Goal: Task Accomplishment & Management: Complete application form

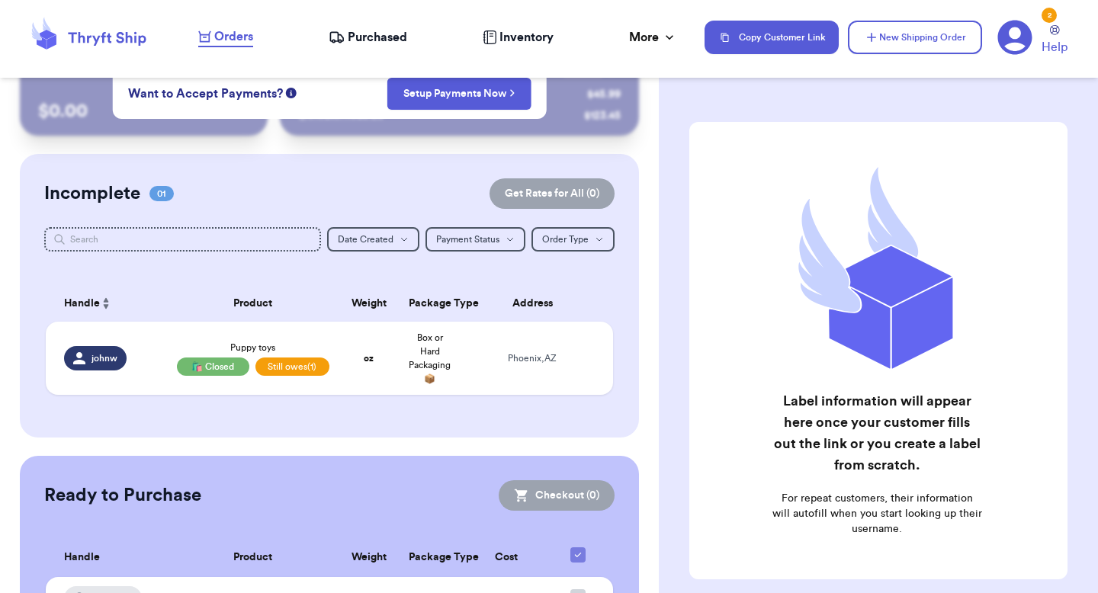
scroll to position [37, 0]
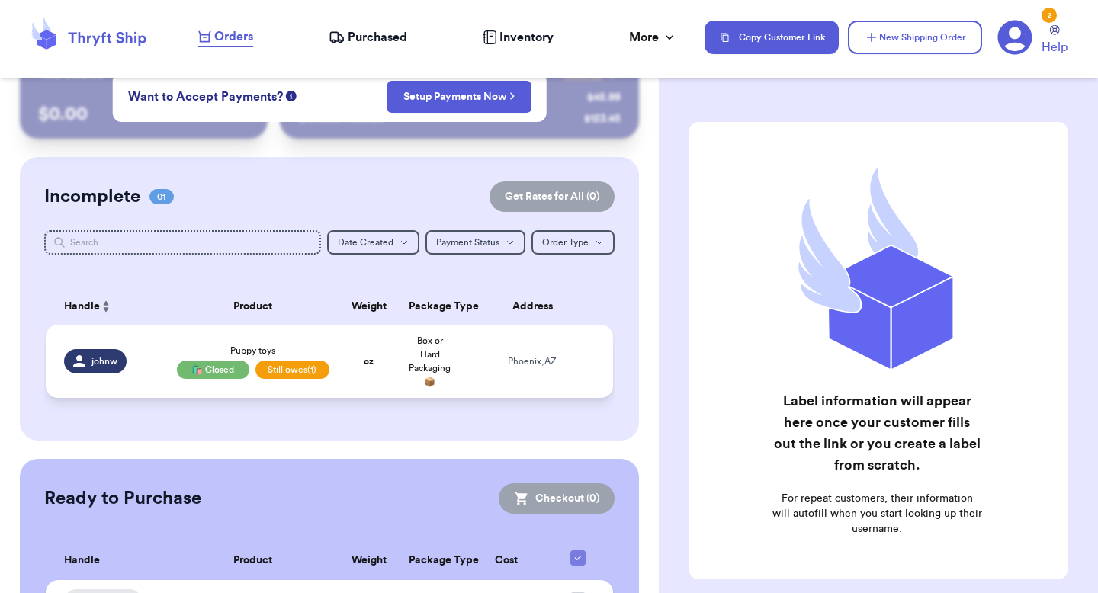
click at [566, 337] on td "[GEOGRAPHIC_DATA] , [GEOGRAPHIC_DATA]" at bounding box center [537, 361] width 153 height 73
select select "AZ"
select select "unpaid"
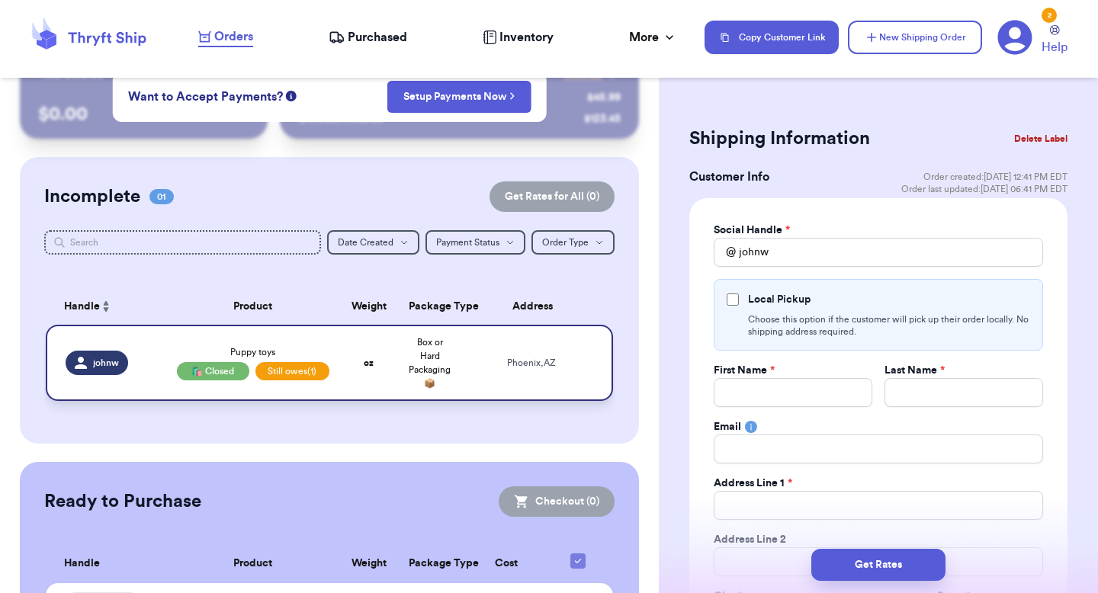
type input "johnw"
click at [736, 293] on div "Local Pickup" at bounding box center [879, 299] width 304 height 15
click at [735, 297] on input "Local Pickup" at bounding box center [733, 300] width 12 height 12
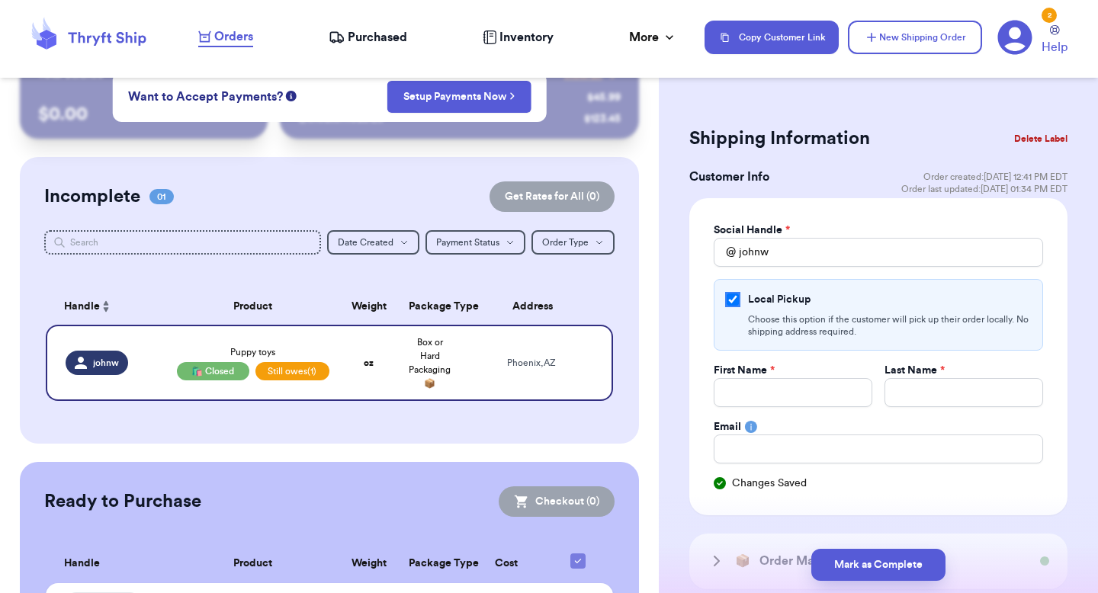
click at [735, 297] on input "Local Pickup" at bounding box center [733, 300] width 12 height 12
checkbox input "false"
select select "AZ"
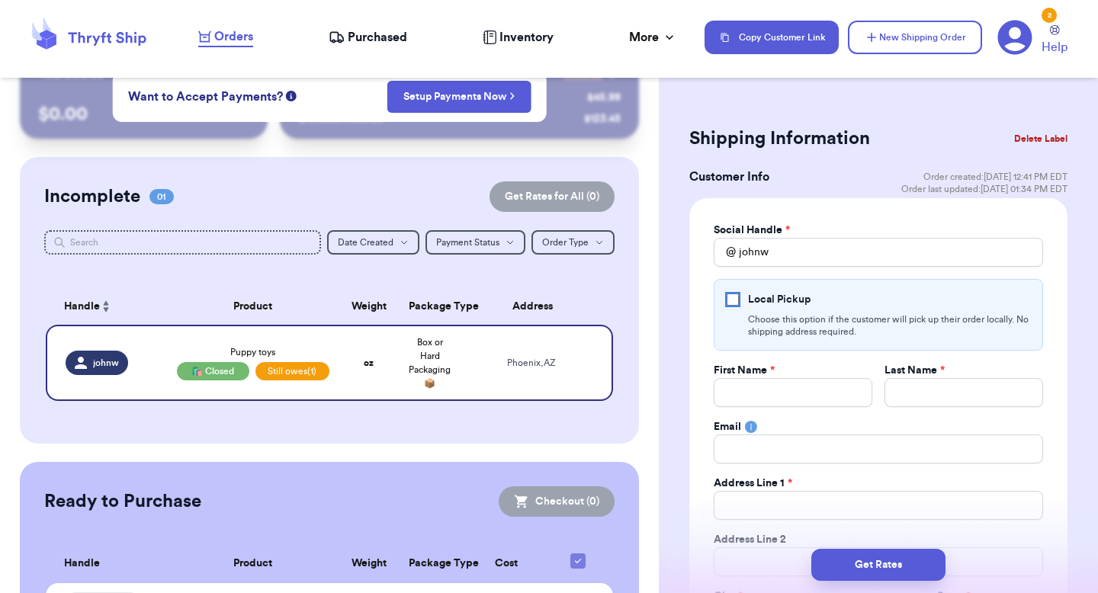
click at [735, 297] on input "Local Pickup" at bounding box center [733, 300] width 12 height 12
checkbox input "true"
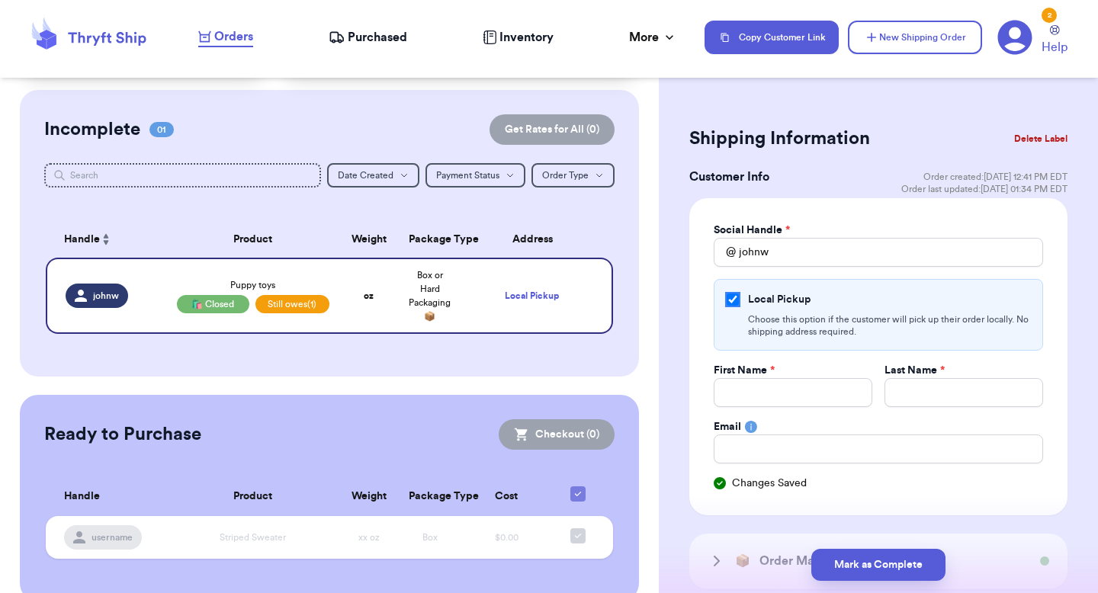
scroll to position [127, 0]
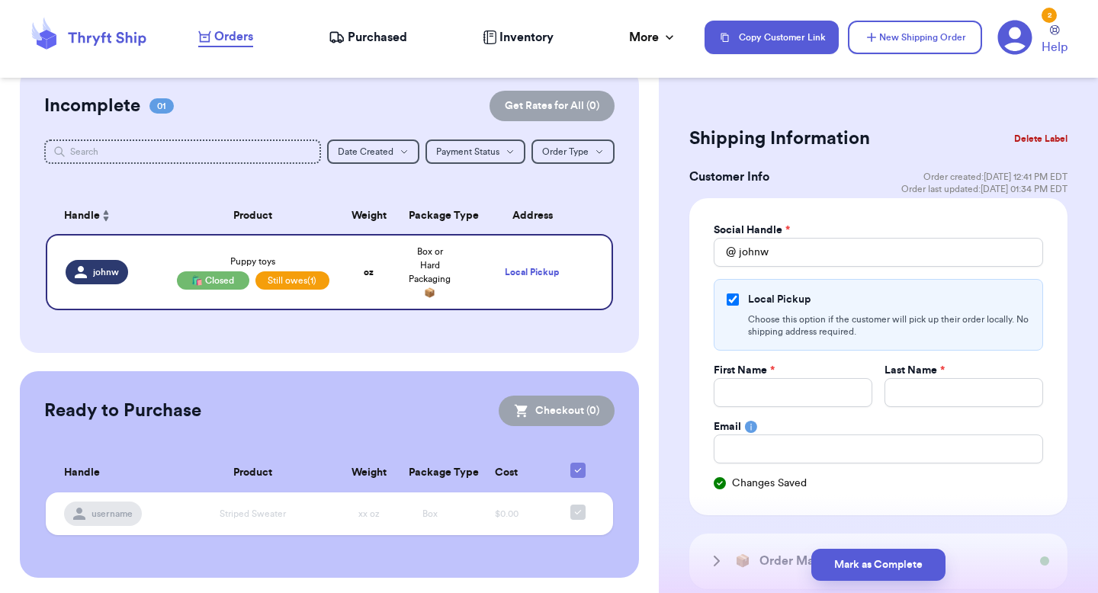
click at [880, 213] on div "Social Handle * @ johnw Local Pickup Choose this option if the customer will pi…" at bounding box center [879, 356] width 378 height 317
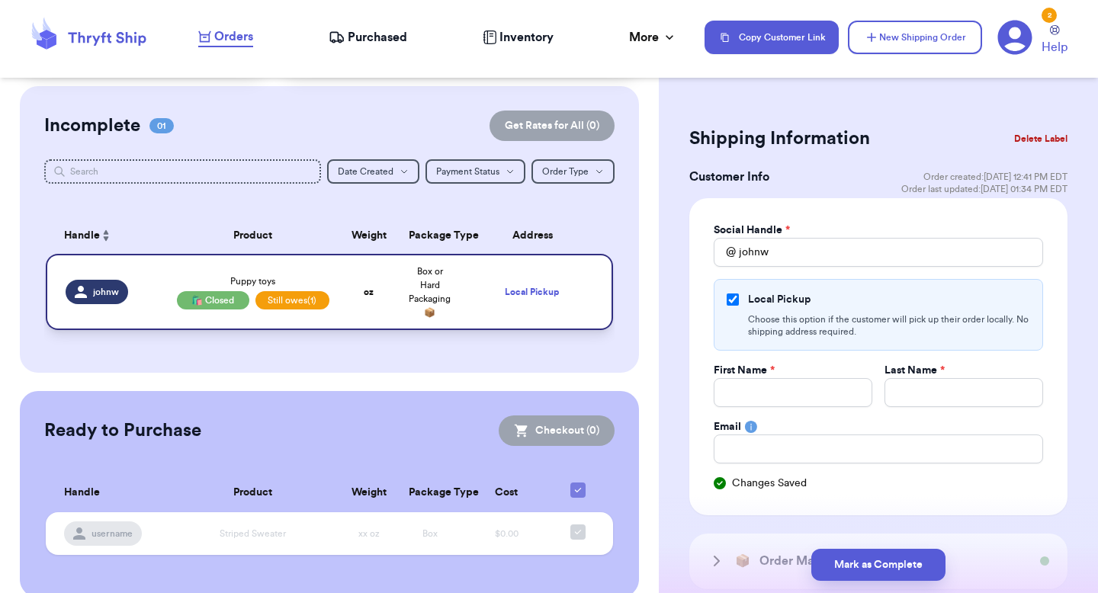
scroll to position [12, 0]
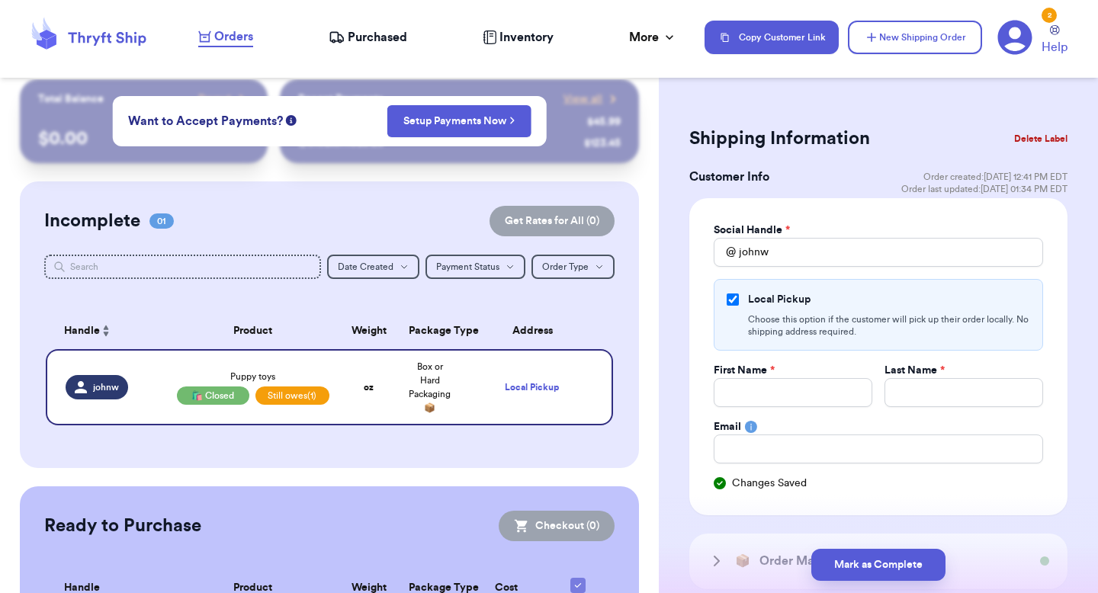
click at [634, 323] on div "Customer Link New Order Total Balance Payout $ 0.00 Recent Payments View all @ …" at bounding box center [329, 395] width 659 height 632
click at [901, 35] on button "New Shipping Order" at bounding box center [915, 38] width 134 height 34
checkbox input "false"
select select "unknown"
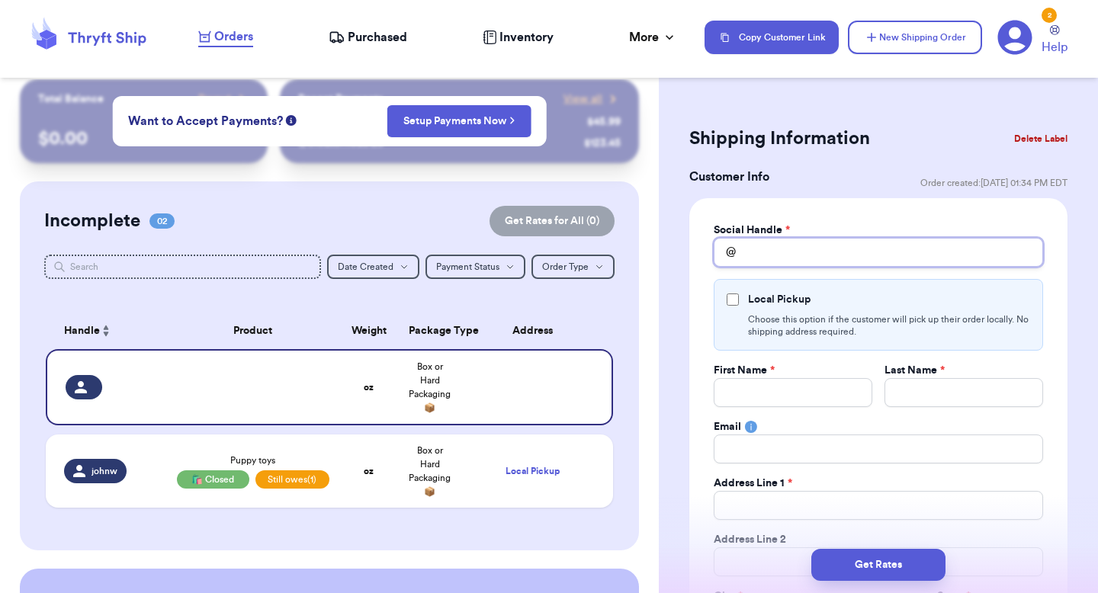
click at [778, 256] on input "Total Amount Paid" at bounding box center [879, 252] width 330 height 29
type input "v"
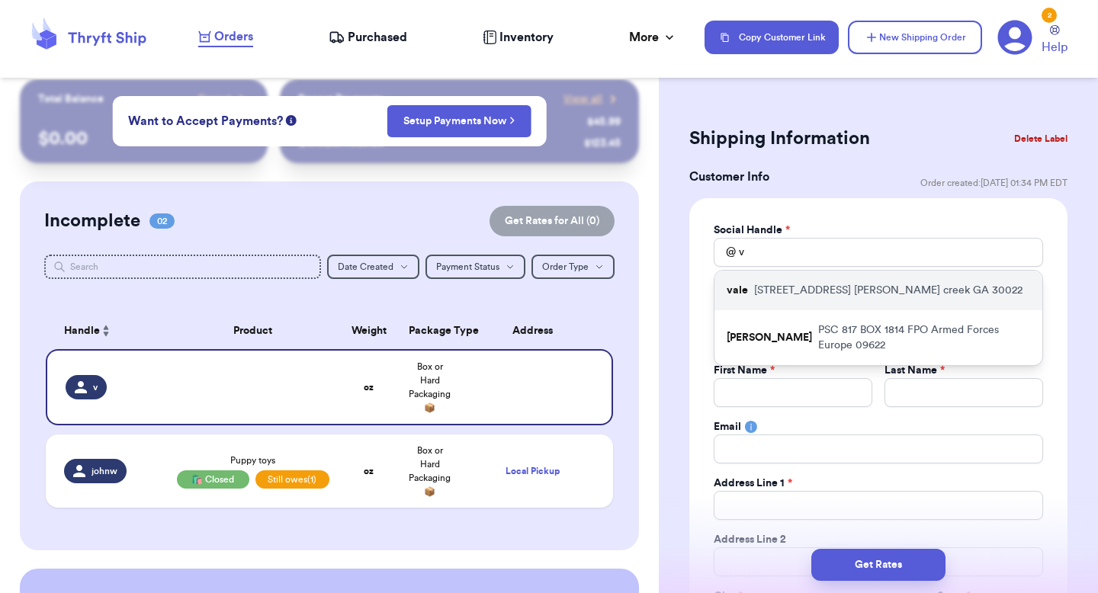
click at [773, 288] on p "[STREET_ADDRESS][PERSON_NAME]" at bounding box center [888, 290] width 268 height 15
type input "vale"
type input "testing addy override"
type input "should be JC"
type input "[EMAIL_ADDRESS][DOMAIN_NAME]"
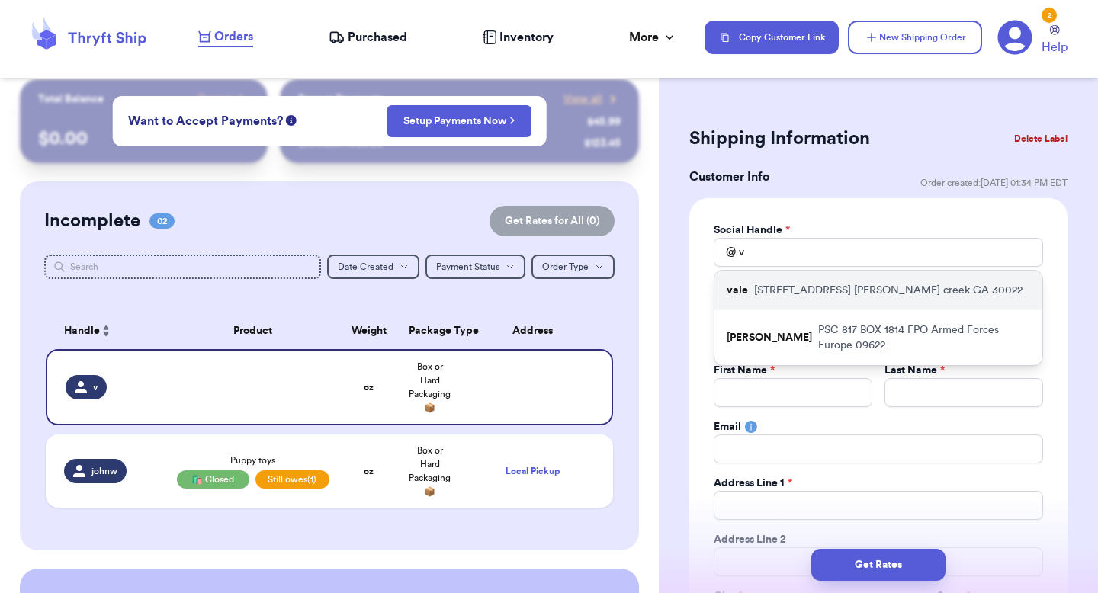
type input "[STREET_ADDRESS]"
type input "[PERSON_NAME] creek"
select select "GA"
type input "30022"
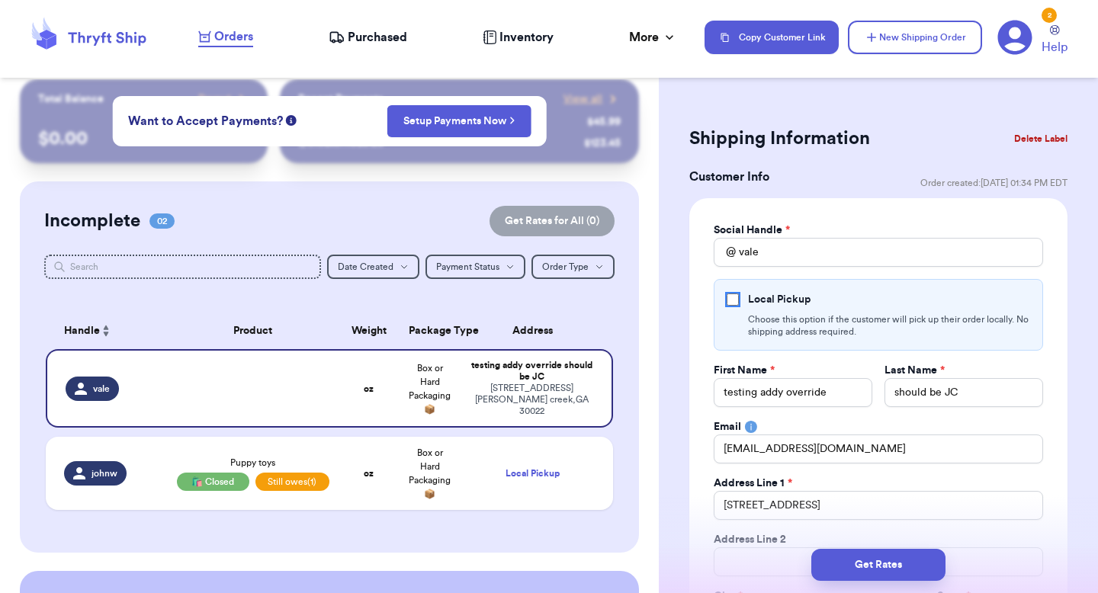
click at [728, 295] on input "Local Pickup" at bounding box center [733, 300] width 12 height 12
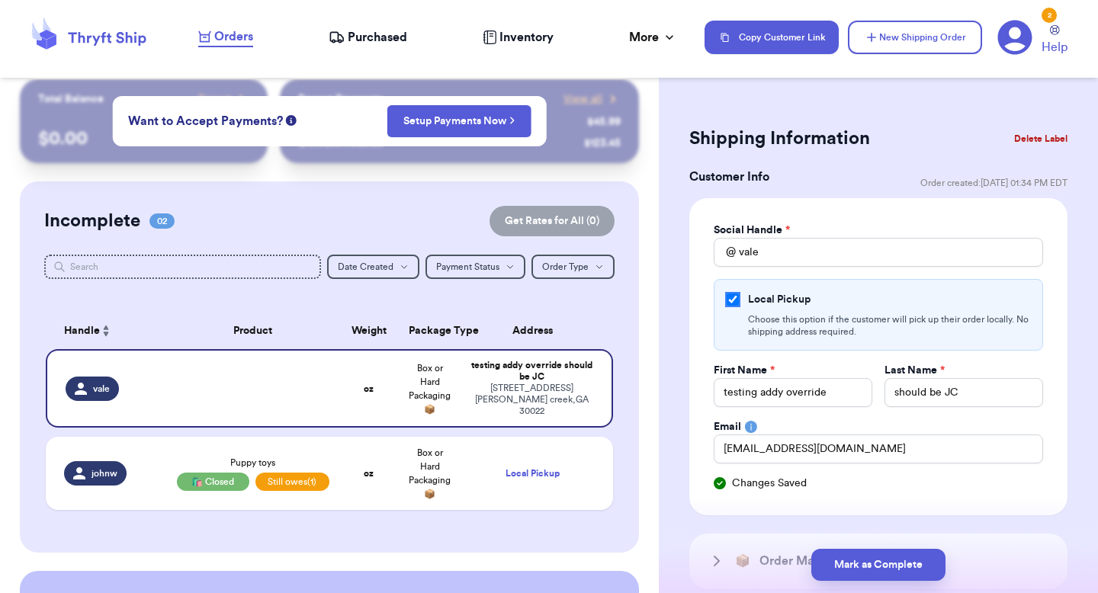
click at [730, 304] on input "Local Pickup" at bounding box center [733, 300] width 12 height 12
checkbox input "false"
select select "GA"
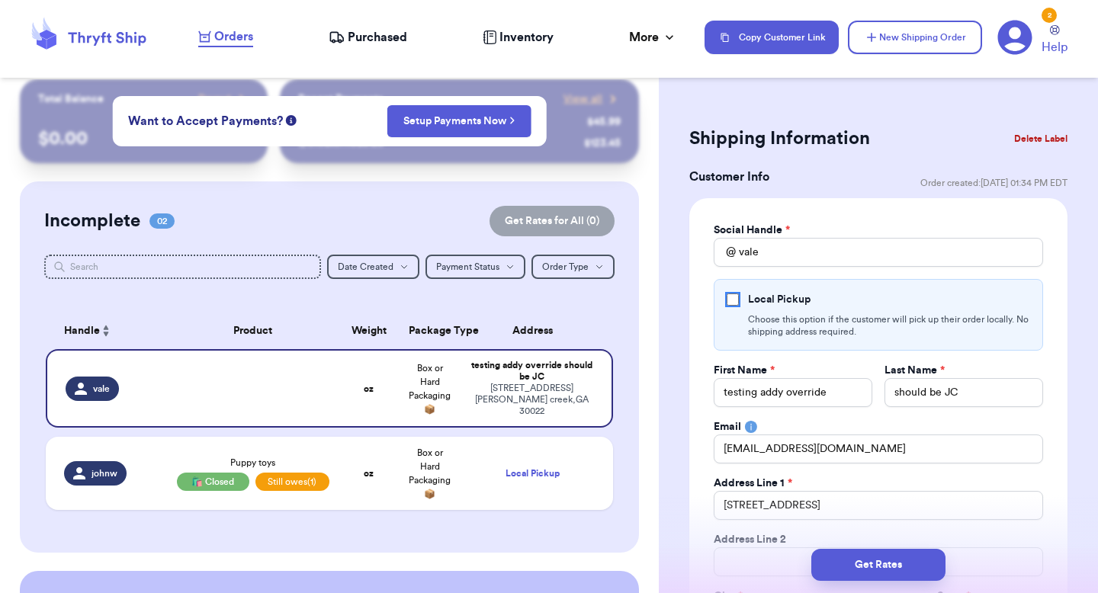
click at [730, 304] on input "Local Pickup" at bounding box center [733, 300] width 12 height 12
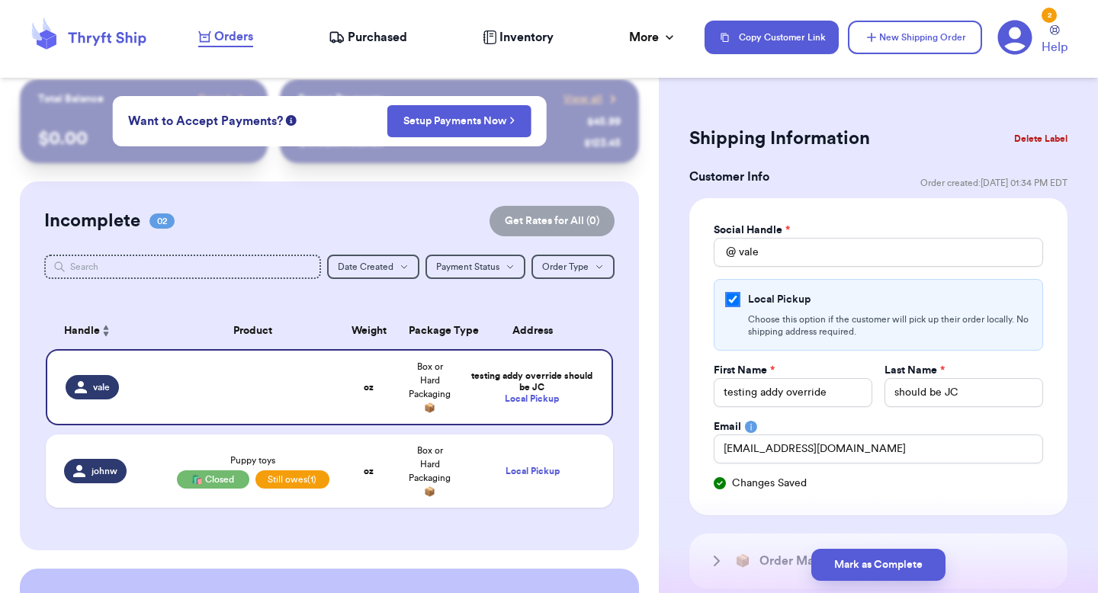
click at [735, 298] on input "Local Pickup" at bounding box center [733, 300] width 12 height 12
checkbox input "false"
select select "GA"
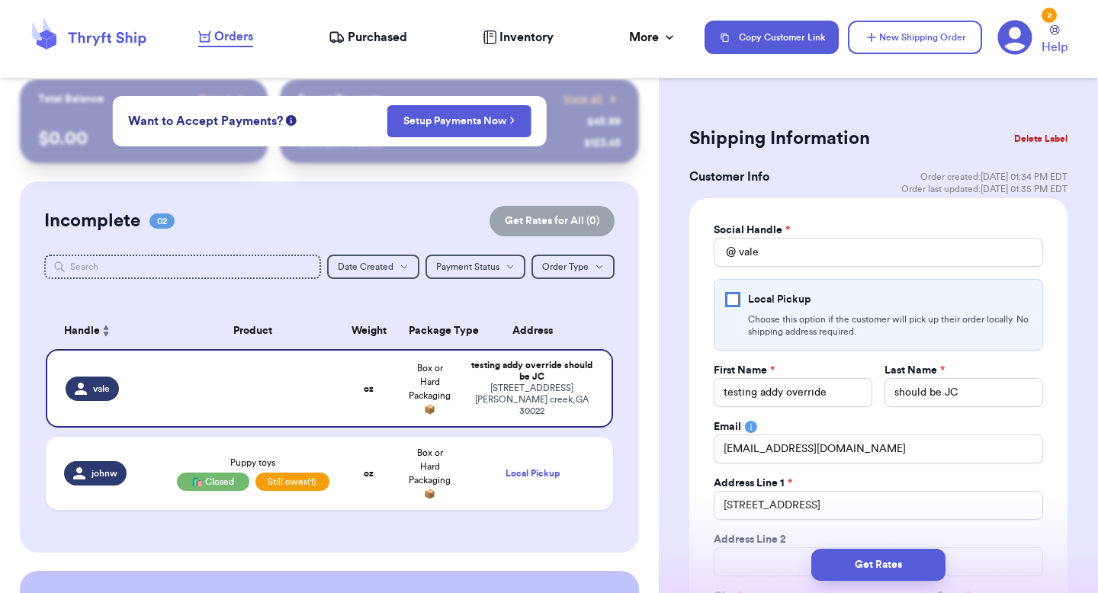
click at [735, 298] on input "Local Pickup" at bounding box center [733, 300] width 12 height 12
checkbox input "true"
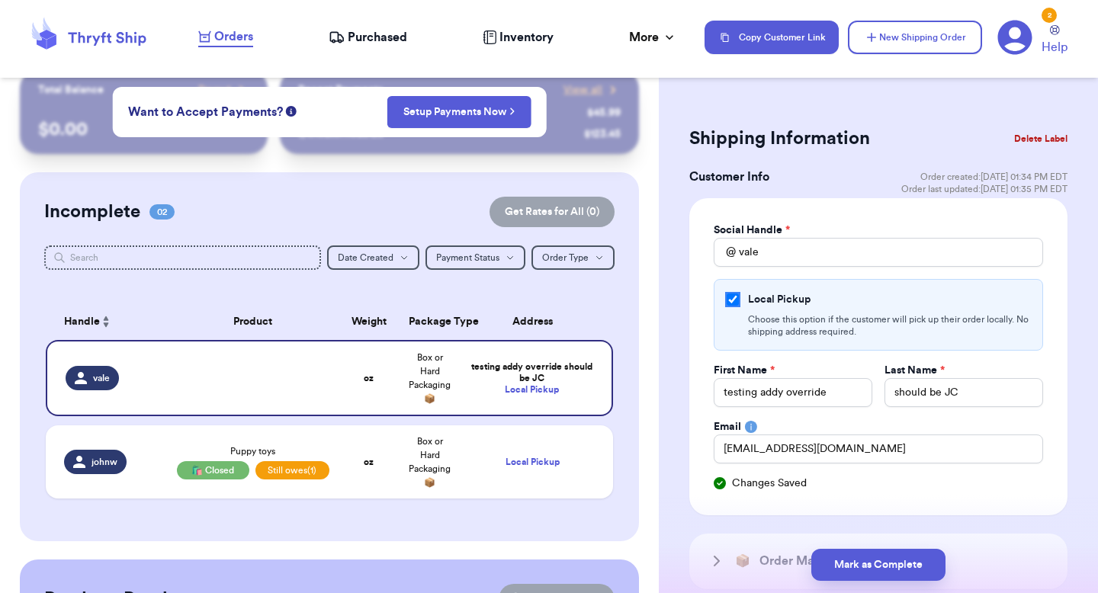
scroll to position [0, 0]
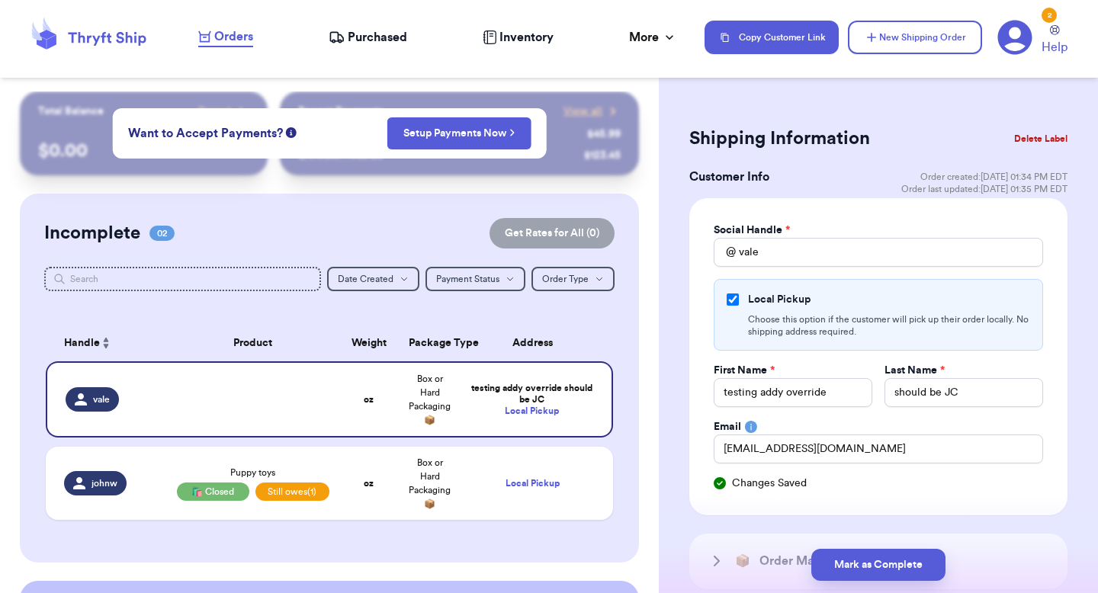
click at [505, 442] on table "Handle Product Weight Package Type Address vale oz Box or Hard Packaging 📦 test…" at bounding box center [329, 427] width 571 height 223
click at [517, 466] on td "Local Pickup" at bounding box center [537, 483] width 153 height 73
type input "Puppy toys"
select select "unpaid"
type input "johnw"
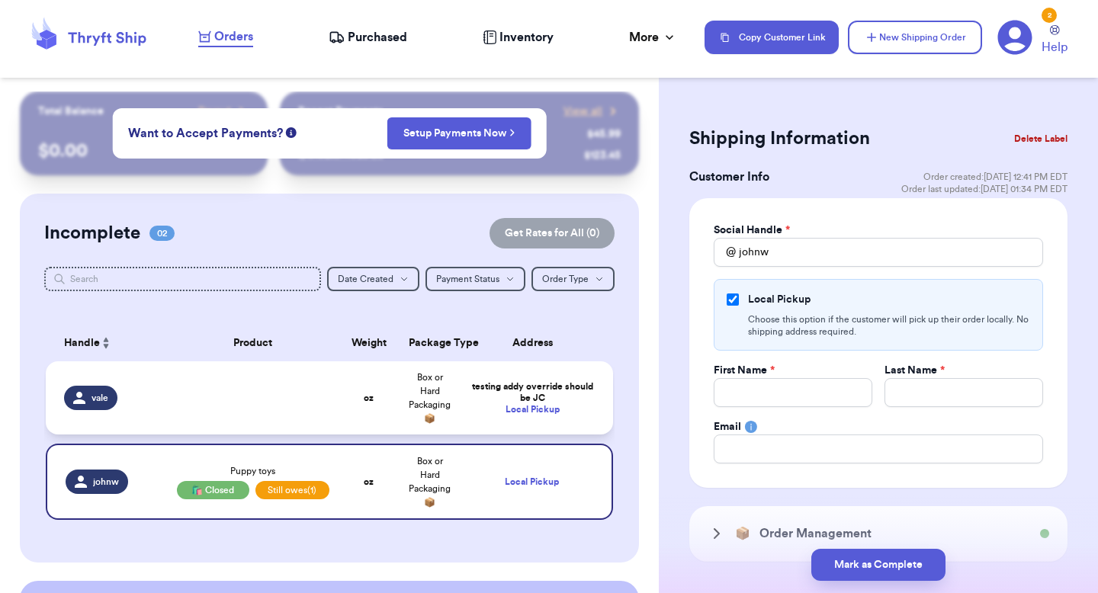
click at [523, 384] on div "testing addy override should be JC" at bounding box center [532, 392] width 125 height 23
type input "testing addy override"
type input "should be JC"
type input "[EMAIL_ADDRESS][DOMAIN_NAME]"
select select "unknown"
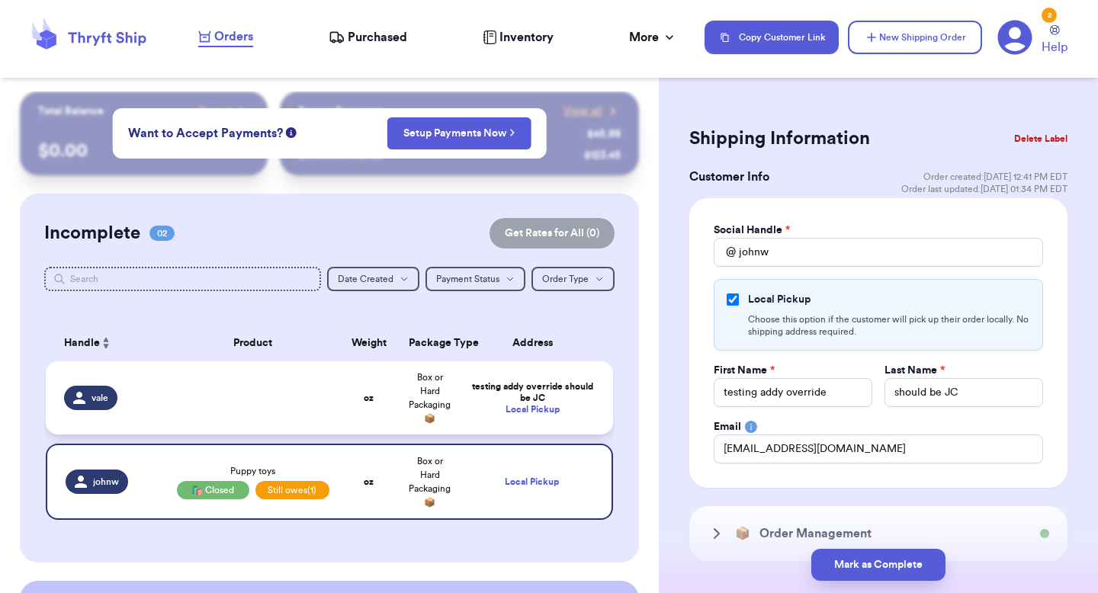
type input "vale"
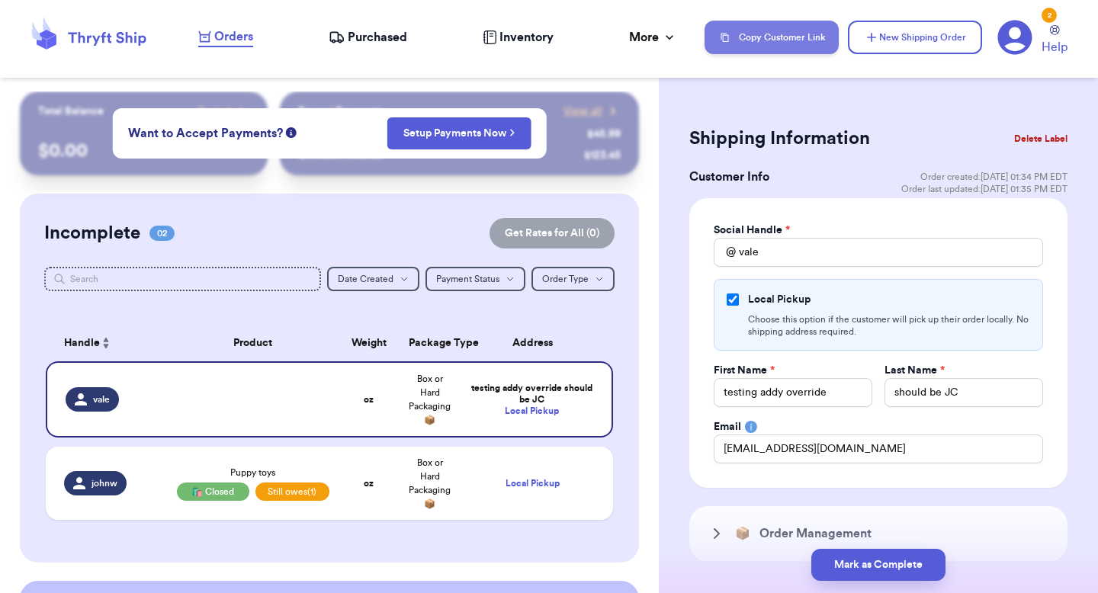
click at [750, 29] on button "Copy Customer Link" at bounding box center [772, 38] width 134 height 34
